Goal: Information Seeking & Learning: Learn about a topic

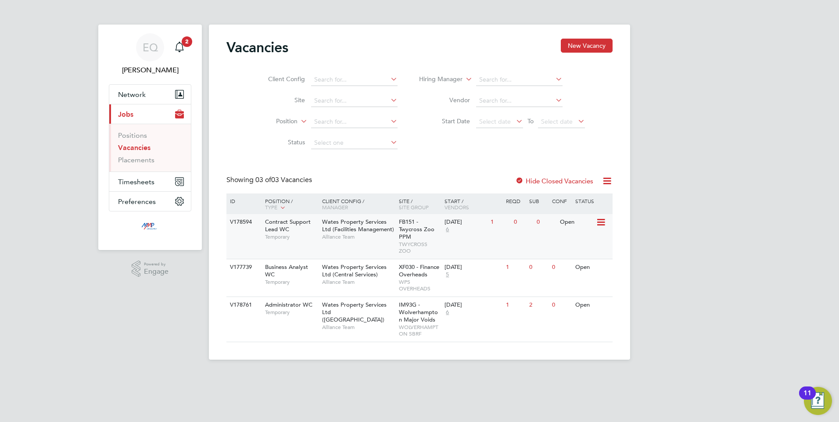
click at [261, 233] on div "Contract Support Lead WC Temporary" at bounding box center [289, 229] width 61 height 30
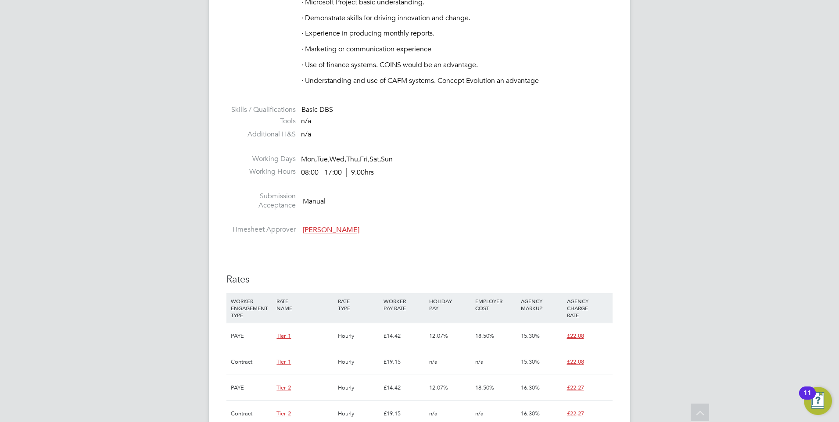
scroll to position [1723, 0]
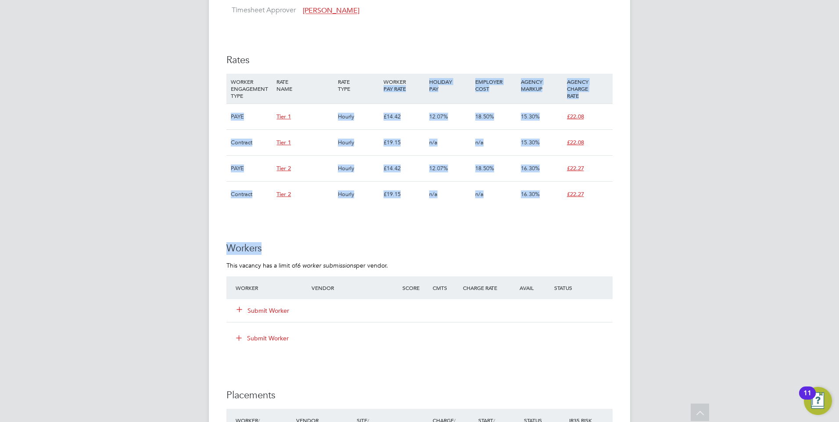
drag, startPoint x: 499, startPoint y: 170, endPoint x: 384, endPoint y: 80, distance: 146.1
drag, startPoint x: 384, startPoint y: 80, endPoint x: 470, endPoint y: 238, distance: 180.0
click at [470, 242] on h3 "Workers" at bounding box center [420, 248] width 386 height 13
